Goal: Information Seeking & Learning: Find specific fact

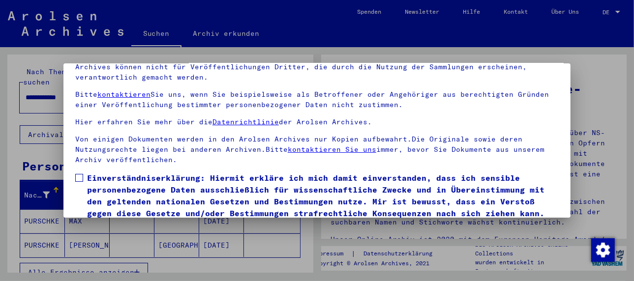
scroll to position [77, 0]
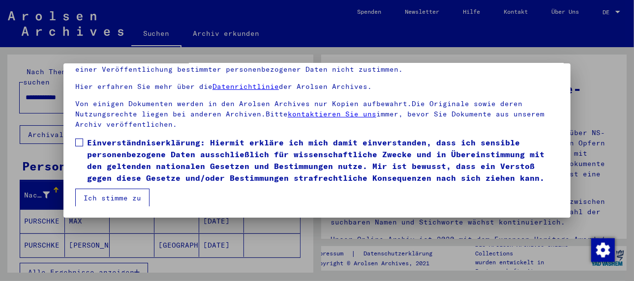
click at [82, 140] on span at bounding box center [79, 143] width 8 height 8
click at [113, 197] on button "Ich stimme zu" at bounding box center [112, 198] width 74 height 19
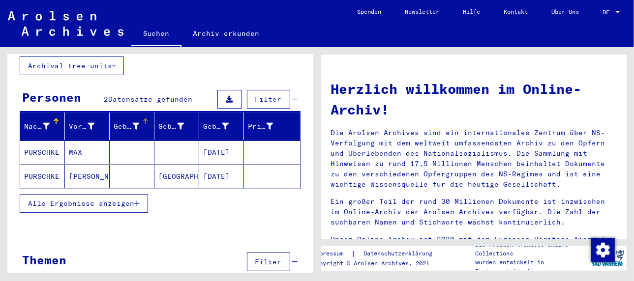
scroll to position [76, 0]
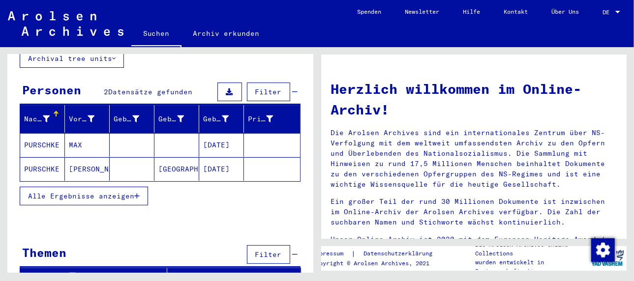
click at [141, 187] on button "Alle Ergebnisse anzeigen" at bounding box center [84, 196] width 128 height 19
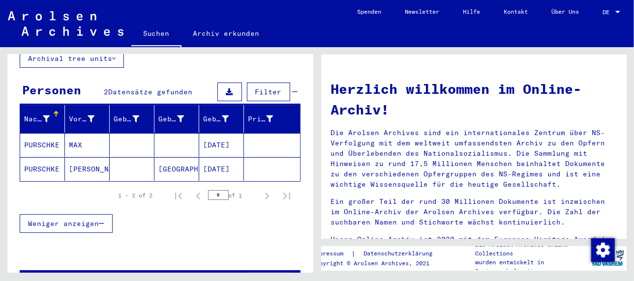
click at [74, 134] on mat-cell "MAX" at bounding box center [87, 145] width 45 height 24
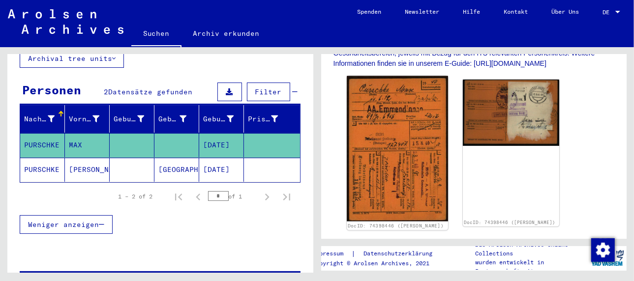
scroll to position [246, 0]
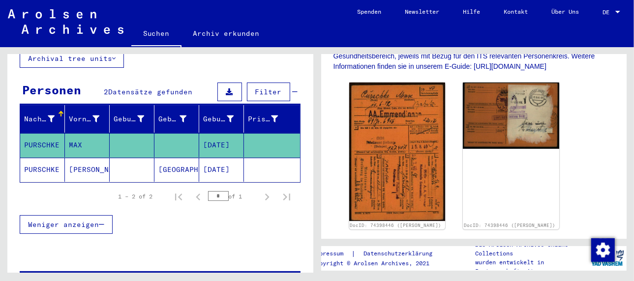
click at [85, 158] on mat-cell "[PERSON_NAME]" at bounding box center [87, 170] width 45 height 24
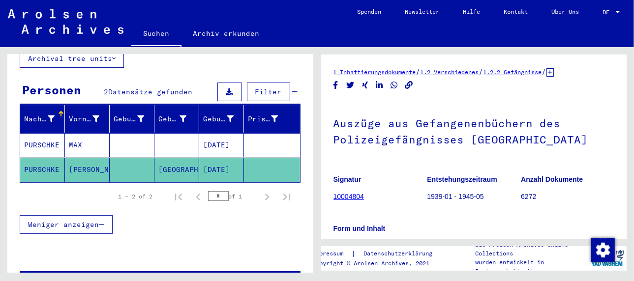
click at [392, 69] on link "1 Inhaftierungsdokumente" at bounding box center [375, 71] width 83 height 7
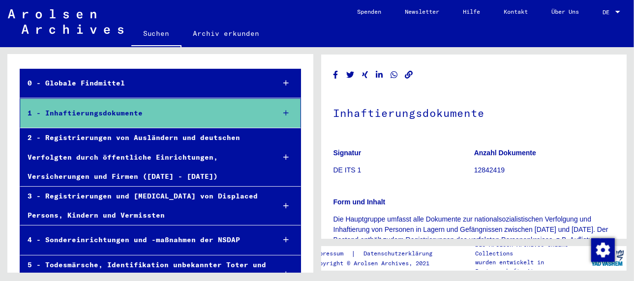
scroll to position [25, 0]
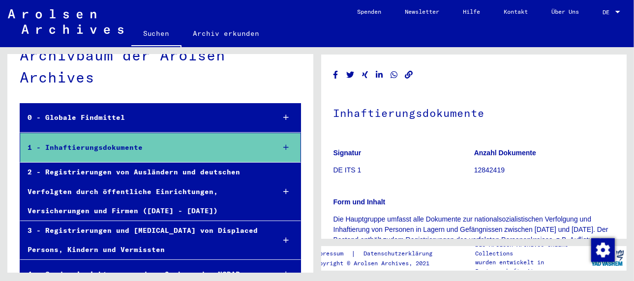
click at [93, 172] on div "2 - Registrierungen von Ausländern und deutschen Verfolgten durch öffentliche E…" at bounding box center [143, 192] width 247 height 58
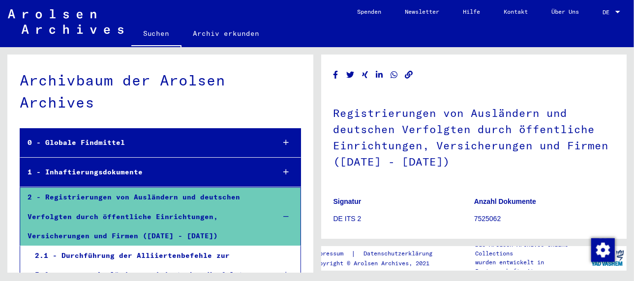
click at [125, 194] on div "2 - Registrierungen von Ausländern und deutschen Verfolgten durch öffentliche E…" at bounding box center [143, 217] width 247 height 58
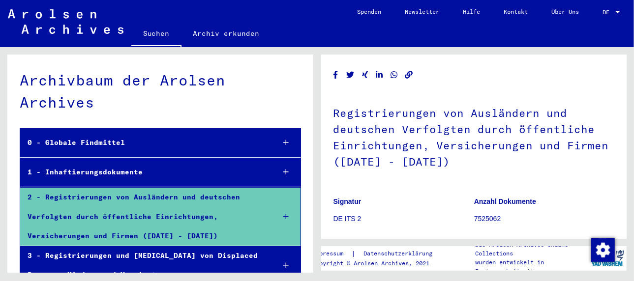
scroll to position [49, 0]
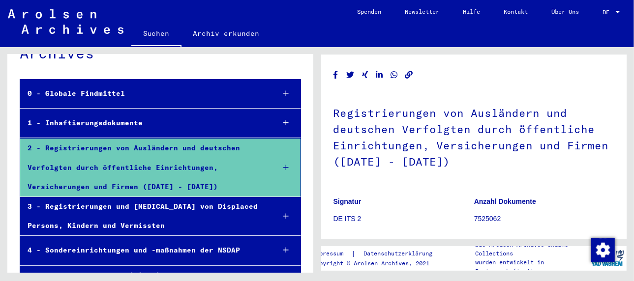
click at [84, 123] on div "1 - Inhaftierungsdokumente" at bounding box center [143, 123] width 247 height 19
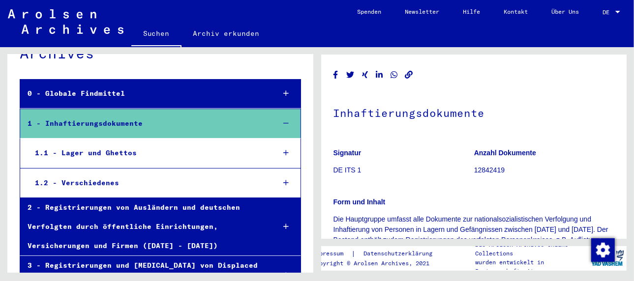
click at [119, 153] on div "1.1 - Lager und Ghettos" at bounding box center [148, 153] width 240 height 19
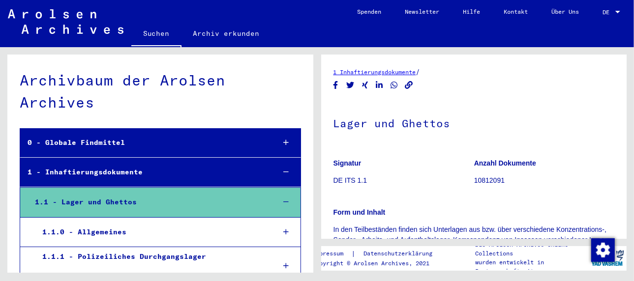
click at [396, 74] on link "1 Inhaftierungsdokumente" at bounding box center [375, 71] width 83 height 7
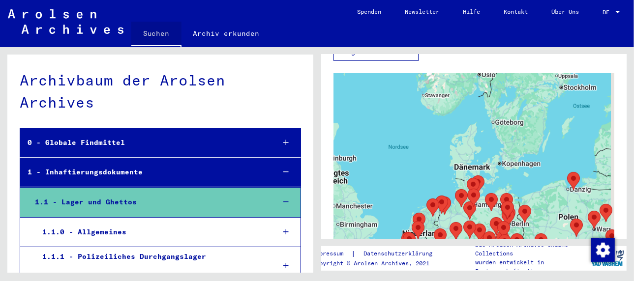
click at [164, 33] on link "Suchen" at bounding box center [156, 35] width 50 height 26
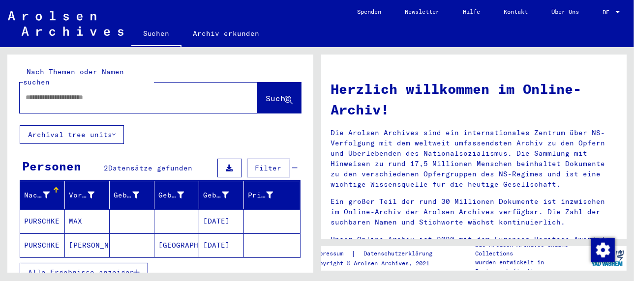
click at [55, 98] on div at bounding box center [124, 98] width 209 height 22
click at [59, 92] on div at bounding box center [124, 98] width 209 height 22
click at [67, 93] on input "text" at bounding box center [127, 98] width 203 height 10
type input "**********"
click at [269, 93] on span "Suche" at bounding box center [278, 98] width 25 height 10
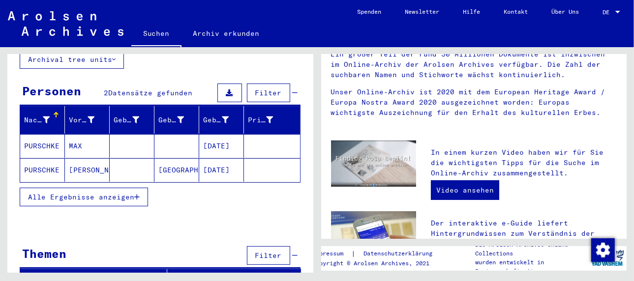
scroll to position [76, 0]
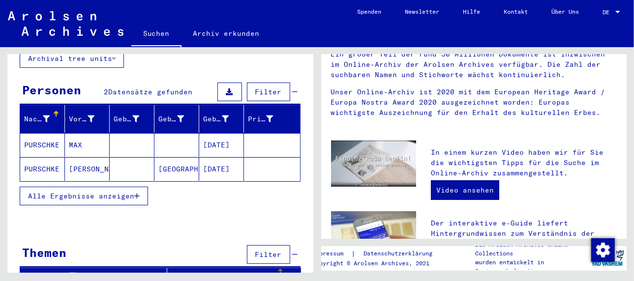
click at [203, 272] on div "Titel" at bounding box center [223, 277] width 105 height 10
click at [77, 272] on div "Signature" at bounding box center [89, 277] width 130 height 10
click at [127, 88] on span "Datensätze gefunden" at bounding box center [150, 92] width 84 height 9
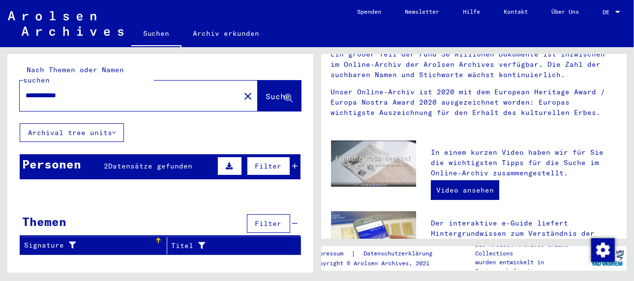
scroll to position [0, 0]
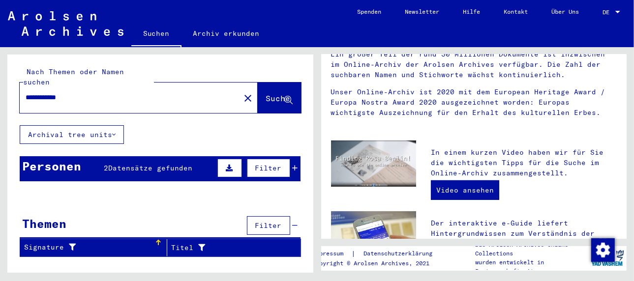
click at [94, 125] on button "Archival tree units" at bounding box center [72, 134] width 104 height 19
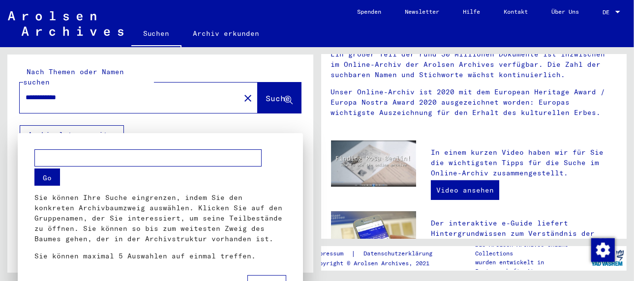
scroll to position [5, 0]
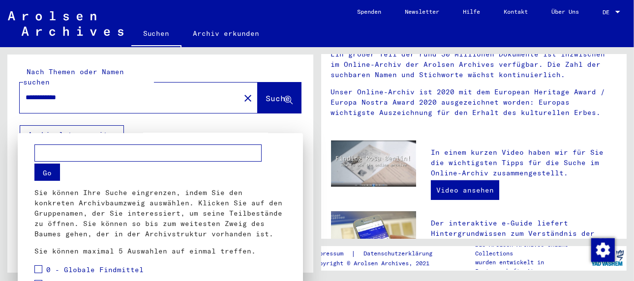
click at [56, 154] on input "text" at bounding box center [147, 153] width 227 height 17
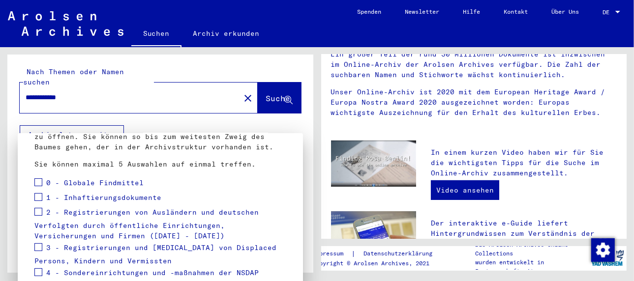
scroll to position [103, 0]
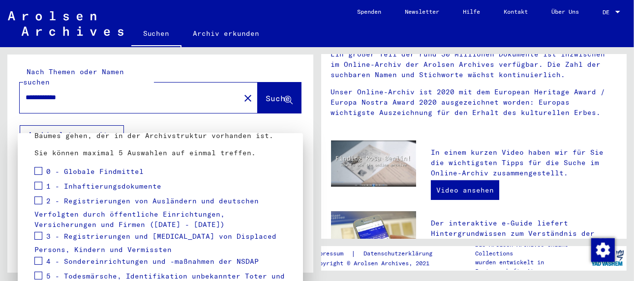
type input "******"
click at [41, 171] on span at bounding box center [38, 171] width 8 height 8
click at [40, 184] on span at bounding box center [38, 186] width 8 height 8
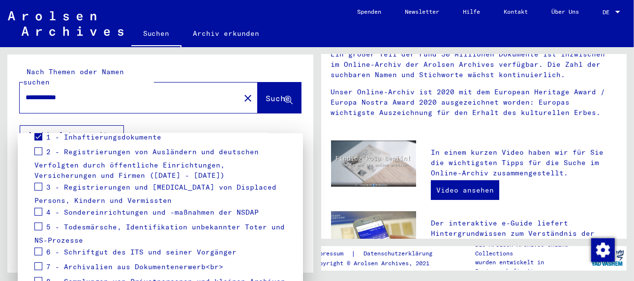
scroll to position [195, 0]
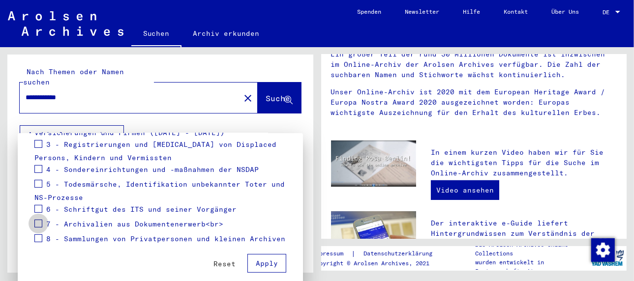
click at [40, 220] on span at bounding box center [38, 224] width 8 height 8
click at [155, 255] on div "Reset Apply" at bounding box center [160, 261] width 252 height 26
click at [257, 264] on span "Apply" at bounding box center [267, 263] width 22 height 9
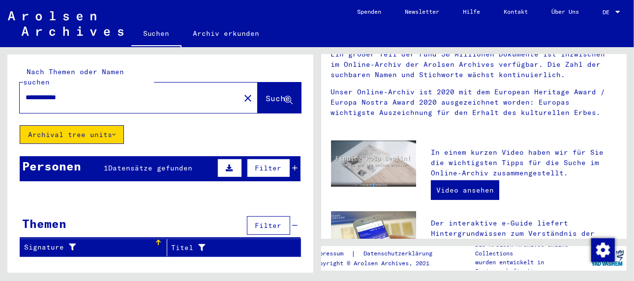
click at [78, 125] on button "Archival tree units" at bounding box center [72, 134] width 104 height 19
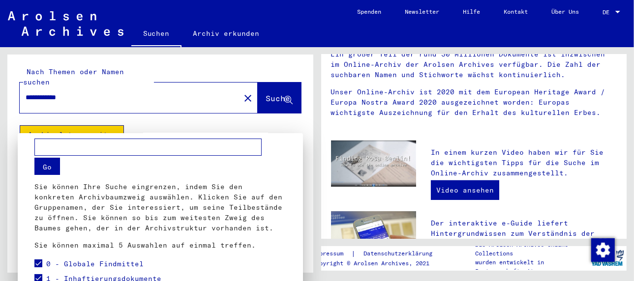
scroll to position [0, 0]
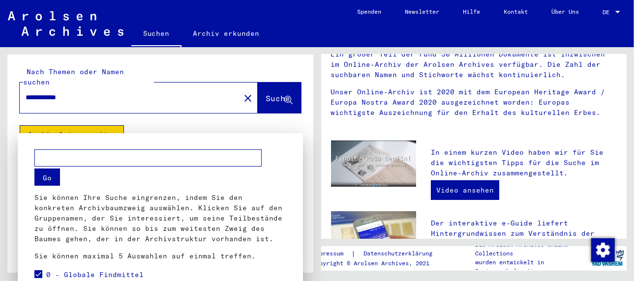
click at [264, 88] on div at bounding box center [317, 140] width 634 height 281
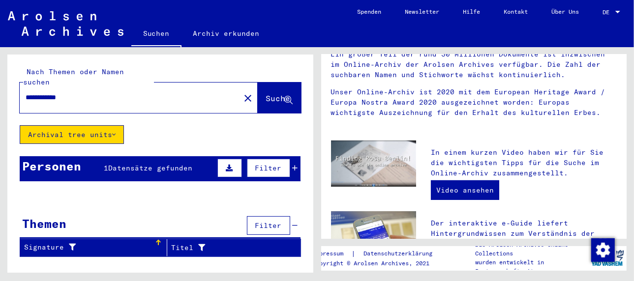
click at [111, 125] on button "Archival tree units" at bounding box center [72, 134] width 104 height 19
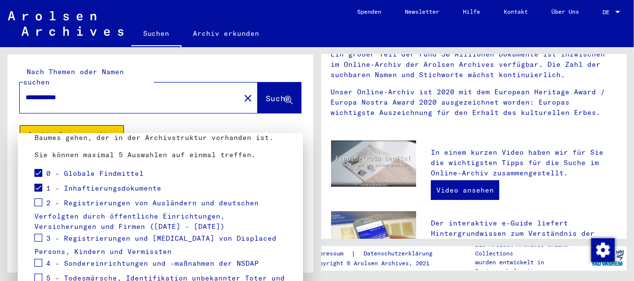
scroll to position [103, 0]
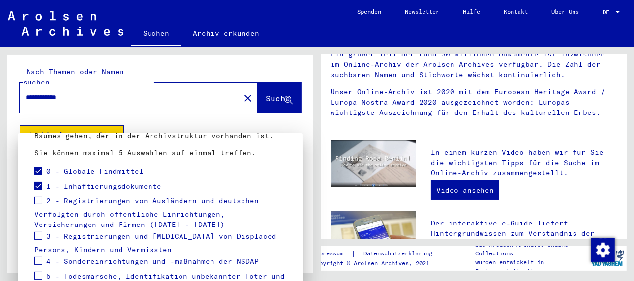
click at [80, 184] on span "1 - Inhaftierungsdokumente" at bounding box center [103, 186] width 115 height 9
click at [201, 172] on mat-tree-node "0 - Globale Findmittel" at bounding box center [160, 172] width 252 height 15
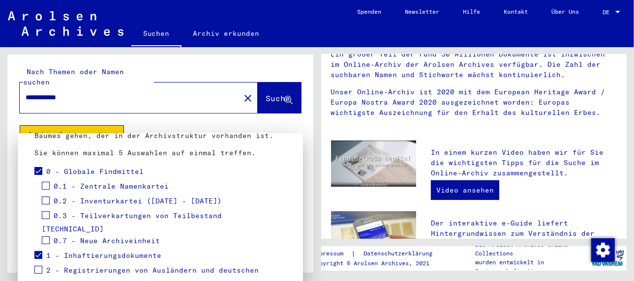
click at [111, 185] on span "0.1 - Zentrale Namenkartei" at bounding box center [111, 186] width 115 height 9
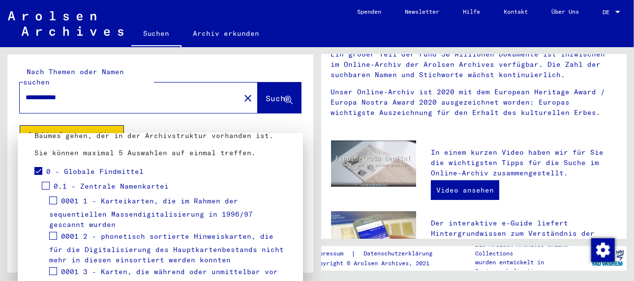
click at [110, 185] on span "0.1 - Zentrale Namenkartei" at bounding box center [111, 186] width 115 height 9
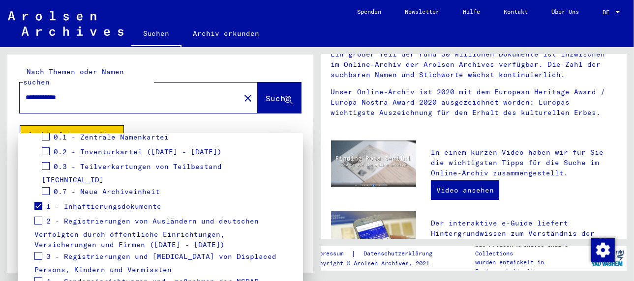
scroll to position [202, 0]
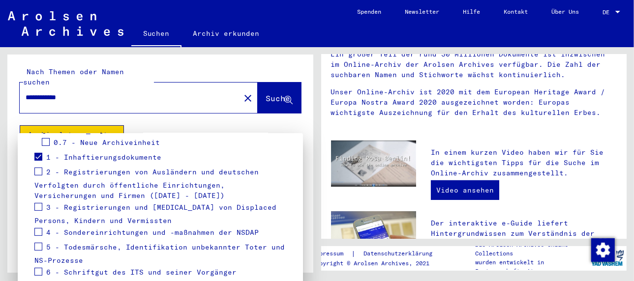
click at [109, 153] on span "1 - Inhaftierungsdokumente" at bounding box center [103, 157] width 115 height 9
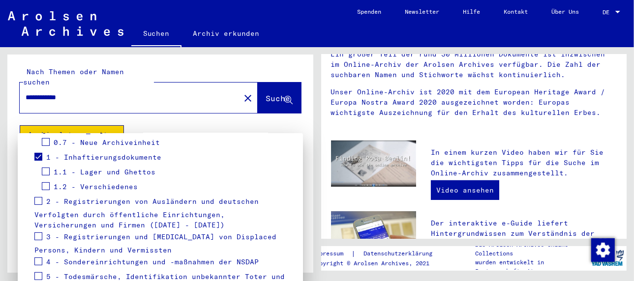
click at [109, 153] on span "1 - Inhaftierungsdokumente" at bounding box center [103, 157] width 115 height 9
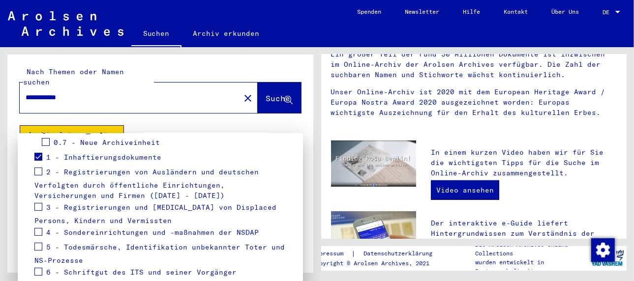
click at [109, 153] on span "1 - Inhaftierungsdokumente" at bounding box center [103, 157] width 115 height 9
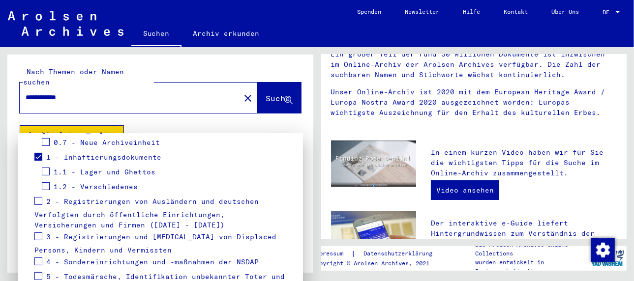
click at [104, 183] on span "1.2 - Verschiedenes" at bounding box center [96, 187] width 84 height 9
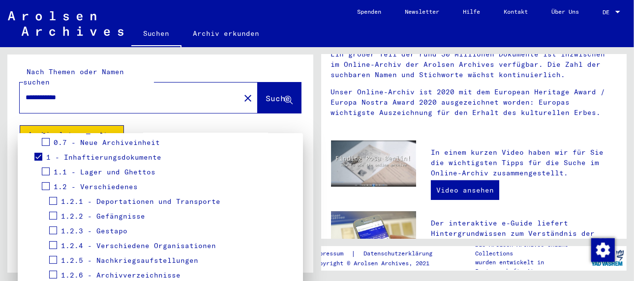
click at [104, 183] on span "1.2 - Verschiedenes" at bounding box center [96, 187] width 84 height 9
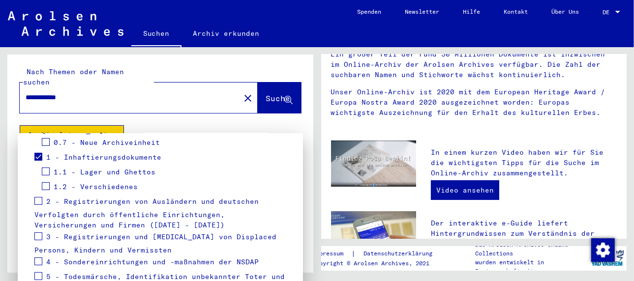
click at [104, 183] on span "1.2 - Verschiedenes" at bounding box center [96, 187] width 84 height 9
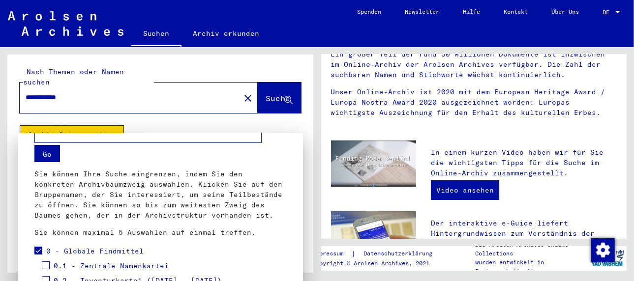
scroll to position [5, 0]
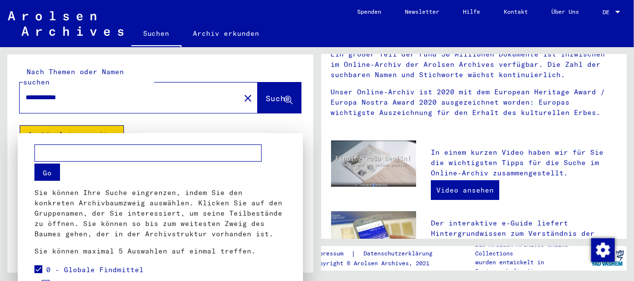
click at [46, 172] on button "Go" at bounding box center [47, 172] width 26 height 17
click at [110, 182] on div "Go Sie können Ihre Suche eingrenzen, indem Sie den konkreten Archivbaumzweig au…" at bounding box center [160, 201] width 252 height 112
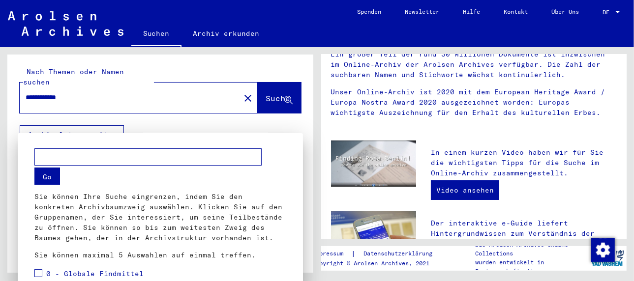
scroll to position [0, 0]
click at [82, 157] on input "text" at bounding box center [147, 158] width 227 height 17
type input "**********"
click at [48, 171] on button "Go" at bounding box center [47, 177] width 26 height 17
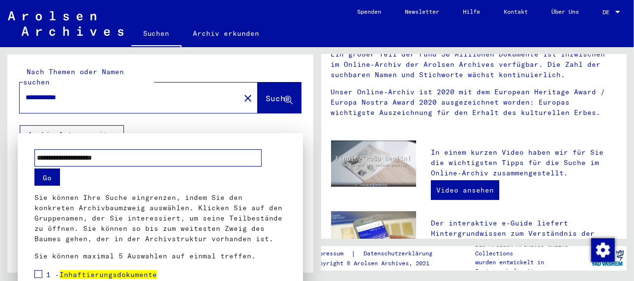
click at [52, 180] on button "Go" at bounding box center [47, 177] width 26 height 17
click at [47, 174] on button "Go" at bounding box center [47, 177] width 26 height 17
click at [42, 177] on button "Go" at bounding box center [47, 177] width 26 height 17
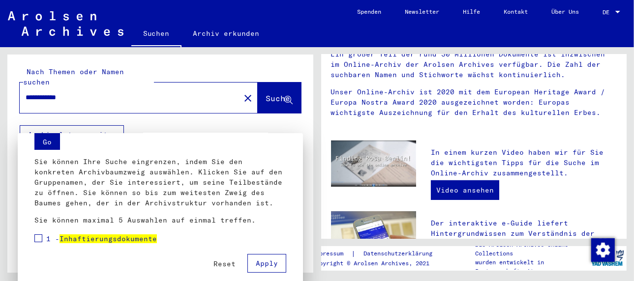
scroll to position [36, 0]
click at [260, 263] on span "Apply" at bounding box center [267, 263] width 22 height 9
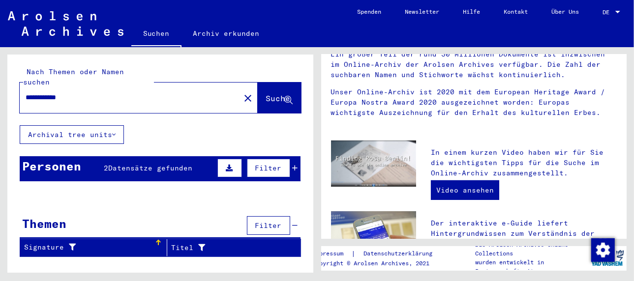
click at [165, 164] on span "Datensätze gefunden" at bounding box center [150, 168] width 84 height 9
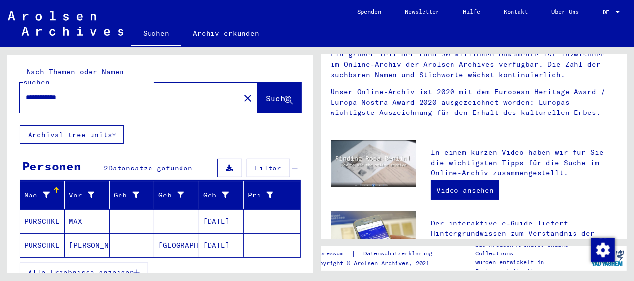
click at [217, 210] on mat-cell "[DATE]" at bounding box center [221, 222] width 45 height 24
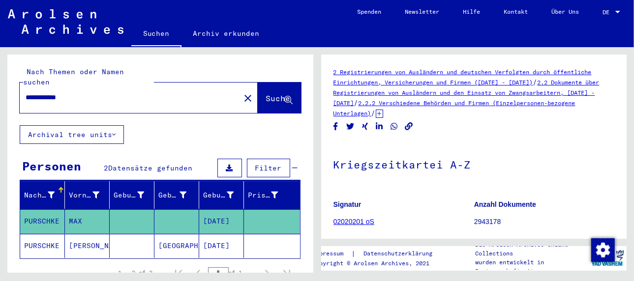
click at [416, 93] on link "2.2 Dokumente über Registrierungen von Ausländern und den Einsatz von Zwangsarb…" at bounding box center [467, 93] width 266 height 28
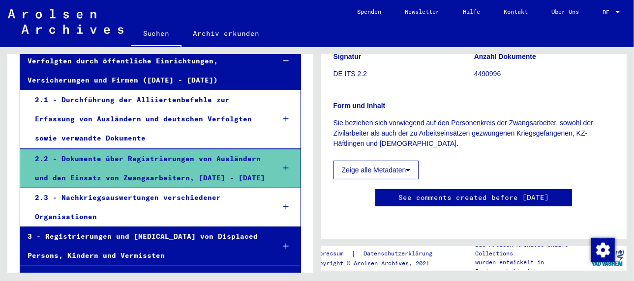
scroll to position [295, 0]
click at [171, 157] on div "2.2 - Dokumente über Registrierungen von Ausländern und den Einsatz von Zwangsa…" at bounding box center [148, 169] width 240 height 38
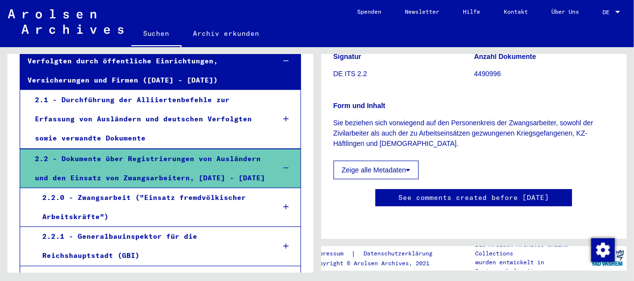
click at [163, 177] on div "2.2 - Dokumente über Registrierungen von Ausländern und den Einsatz von Zwangsa…" at bounding box center [148, 169] width 240 height 38
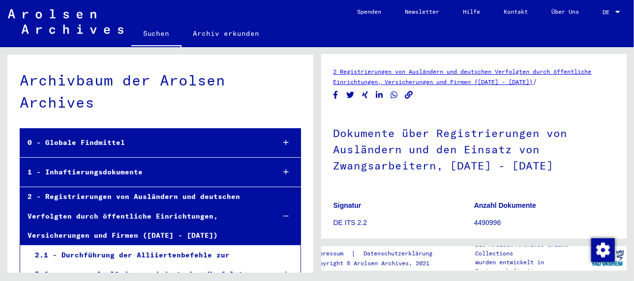
scroll to position [0, 0]
click at [99, 170] on div "1 - Inhaftierungsdokumente" at bounding box center [143, 172] width 247 height 19
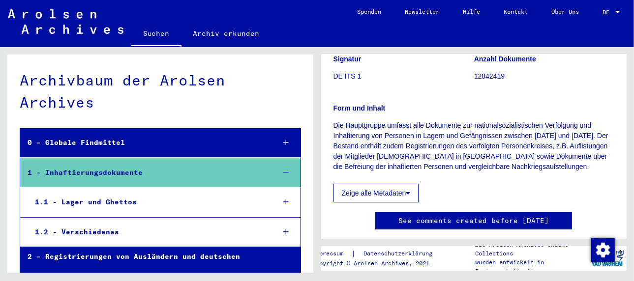
scroll to position [98, 0]
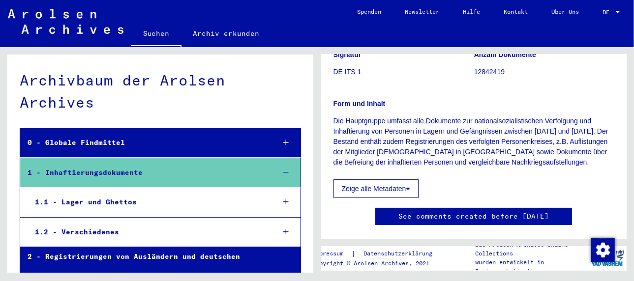
click at [407, 187] on button "Zeige alle Metadaten" at bounding box center [377, 189] width 86 height 19
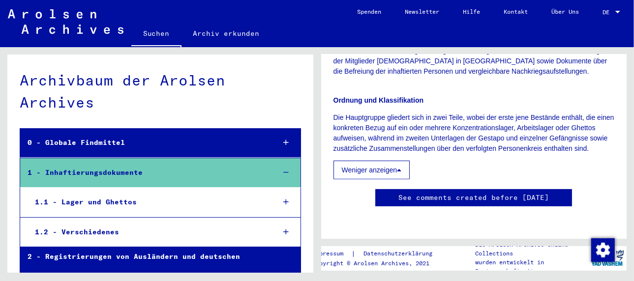
scroll to position [295, 0]
click at [401, 167] on icon at bounding box center [399, 170] width 4 height 7
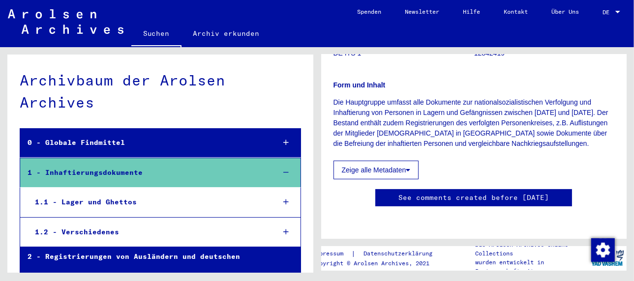
scroll to position [752, 0]
